Goal: Task Accomplishment & Management: Use online tool/utility

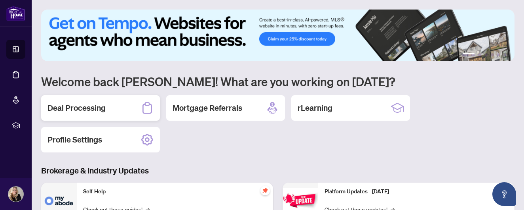
click at [76, 108] on h2 "Deal Processing" at bounding box center [77, 107] width 58 height 11
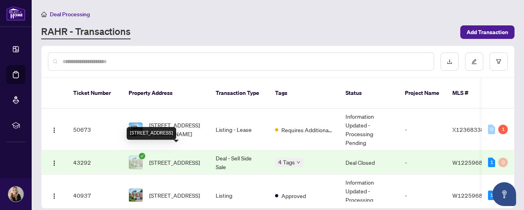
click at [169, 158] on span "[STREET_ADDRESS]" at bounding box center [174, 162] width 51 height 9
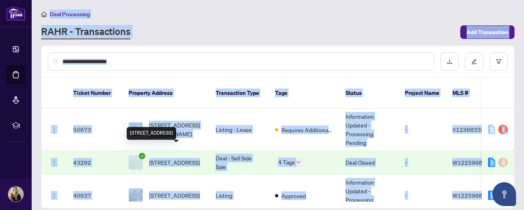
click at [169, 151] on main "Deal Processing [PERSON_NAME] - Transactions Add Transaction Ticket Number Prop…" at bounding box center [278, 105] width 493 height 210
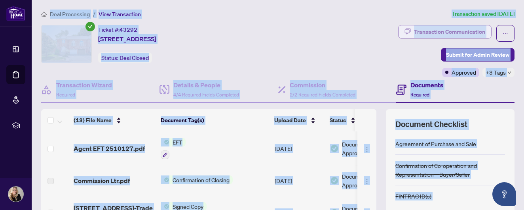
click at [450, 32] on div "Transaction Communication" at bounding box center [449, 31] width 71 height 13
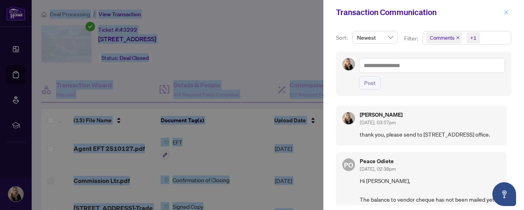
click at [506, 12] on icon "close" at bounding box center [507, 12] width 4 height 4
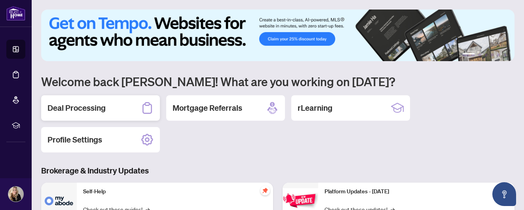
click at [99, 110] on h2 "Deal Processing" at bounding box center [77, 107] width 58 height 11
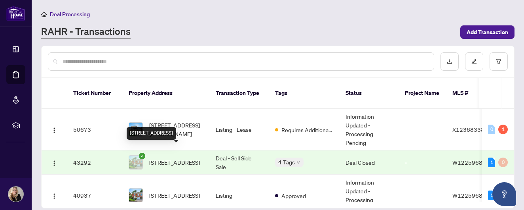
click at [174, 158] on span "[STREET_ADDRESS]" at bounding box center [174, 162] width 51 height 9
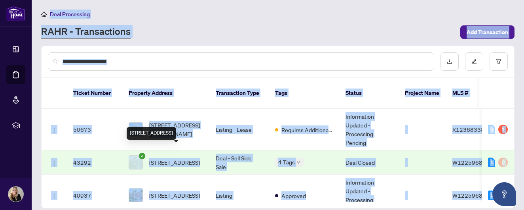
click at [174, 151] on main "Deal Processing [PERSON_NAME] - Transactions Add Transaction Ticket Number Prop…" at bounding box center [278, 105] width 493 height 210
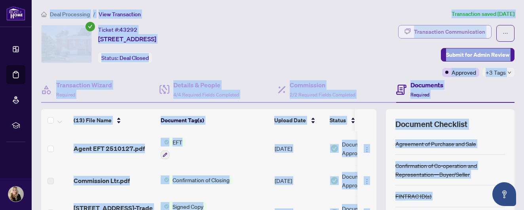
click at [431, 33] on div "Transaction Communication" at bounding box center [449, 31] width 71 height 13
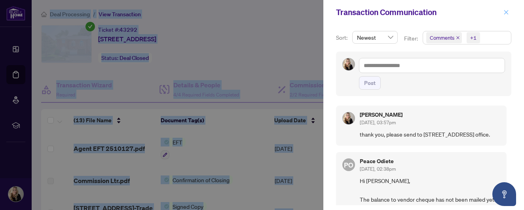
click at [507, 13] on icon "close" at bounding box center [507, 12] width 4 height 4
